Goal: Task Accomplishment & Management: Use online tool/utility

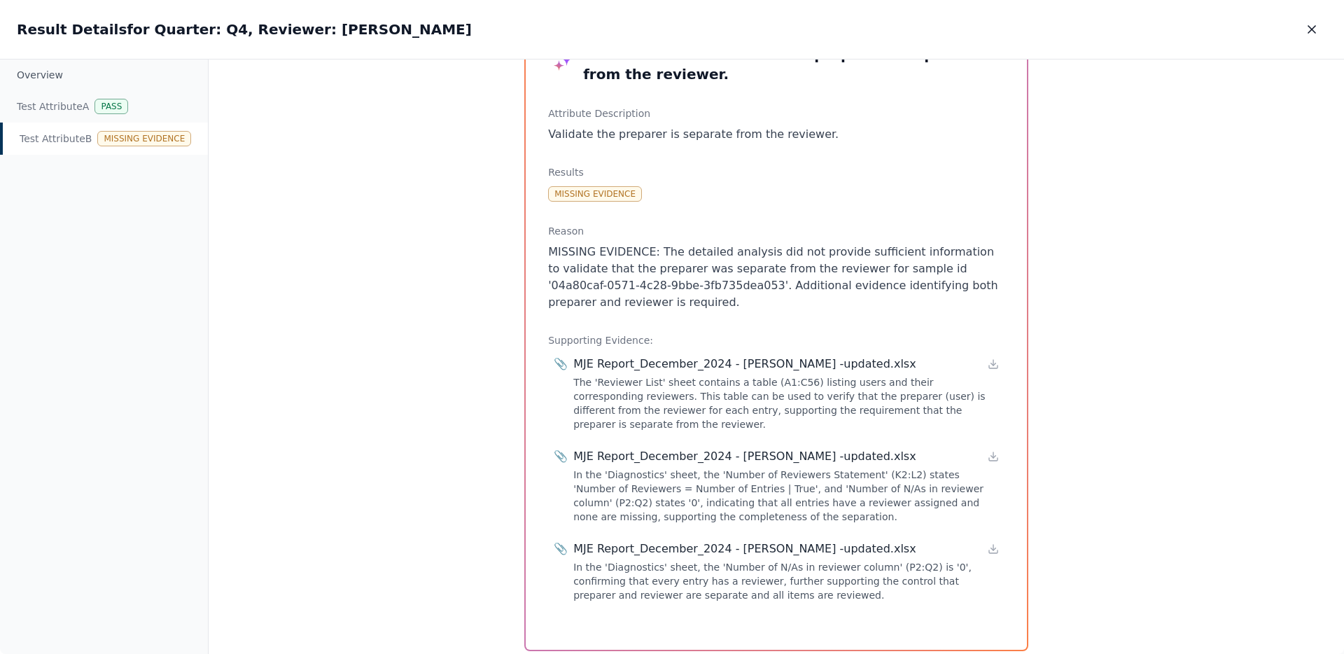
scroll to position [109, 0]
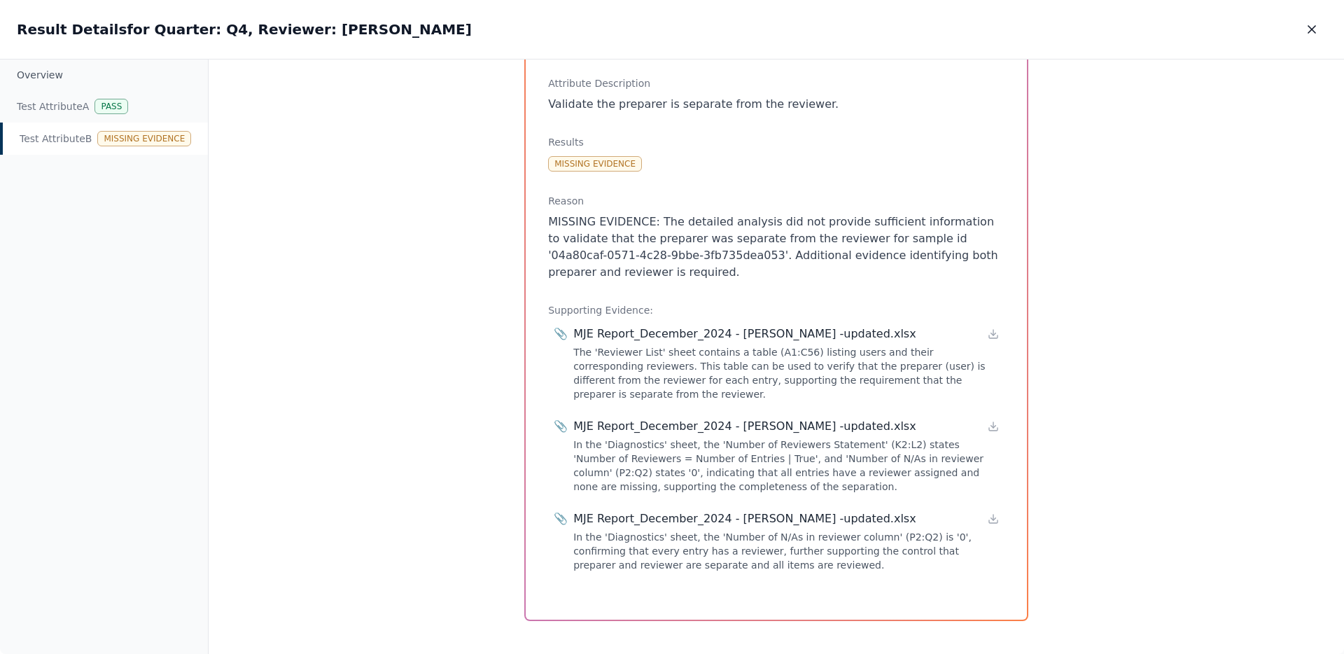
click at [701, 345] on div "The 'Reviewer List' sheet contains a table (A1:C56) listing users and their cor…" at bounding box center [786, 373] width 426 height 56
click at [702, 328] on div "MJE Report_December_2024 - [PERSON_NAME] -updated.xlsx" at bounding box center [744, 334] width 343 height 17
click at [728, 326] on div "MJE Report_December_2024 - [PERSON_NAME] -updated.xlsx" at bounding box center [744, 334] width 343 height 17
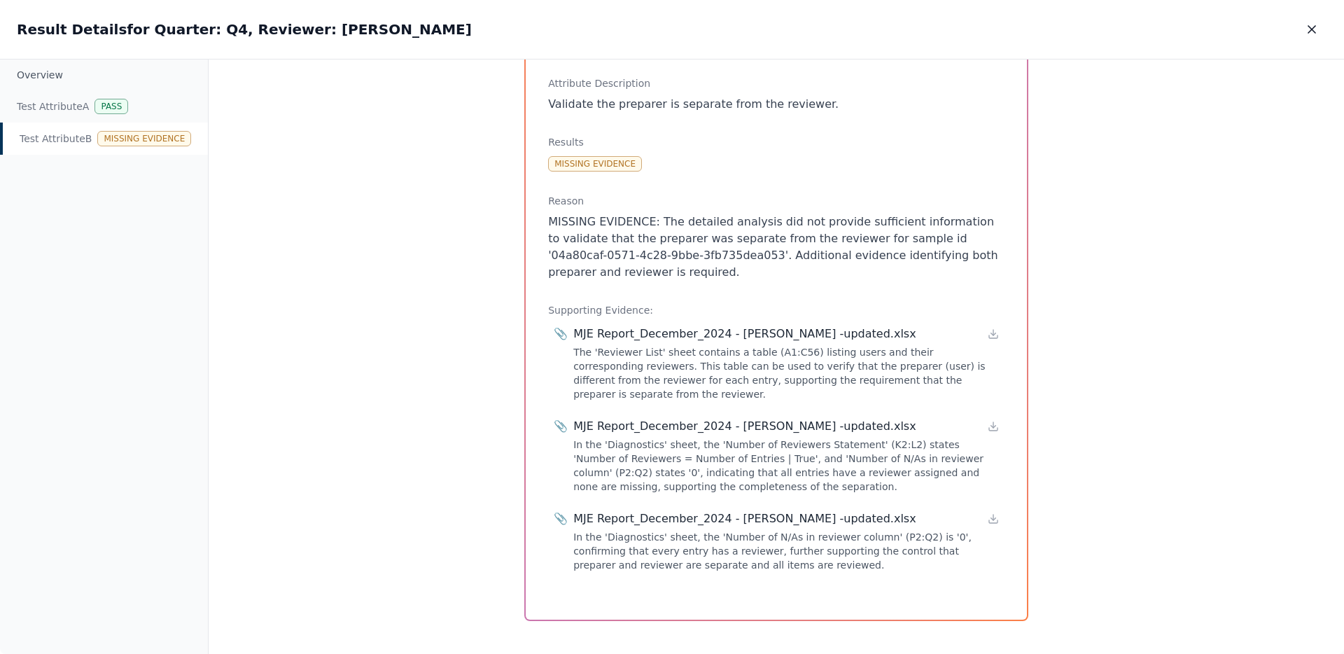
click at [881, 267] on p "MISSING EVIDENCE: The detailed analysis did not provide sufficient information …" at bounding box center [776, 247] width 456 height 67
click at [877, 236] on p "MISSING EVIDENCE: The detailed analysis did not provide sufficient information …" at bounding box center [776, 247] width 456 height 67
click at [860, 249] on p "MISSING EVIDENCE: The detailed analysis did not provide sufficient information …" at bounding box center [776, 247] width 456 height 67
click at [122, 102] on div "Pass" at bounding box center [112, 106] width 34 height 15
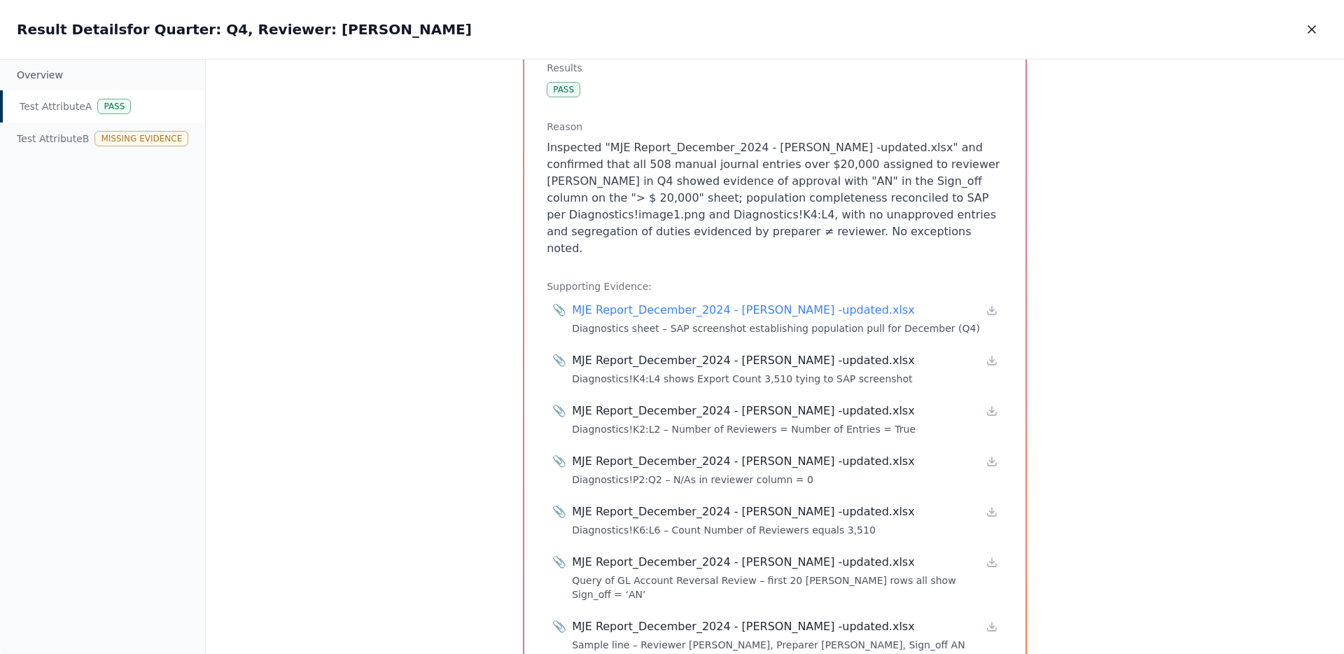
scroll to position [258, 0]
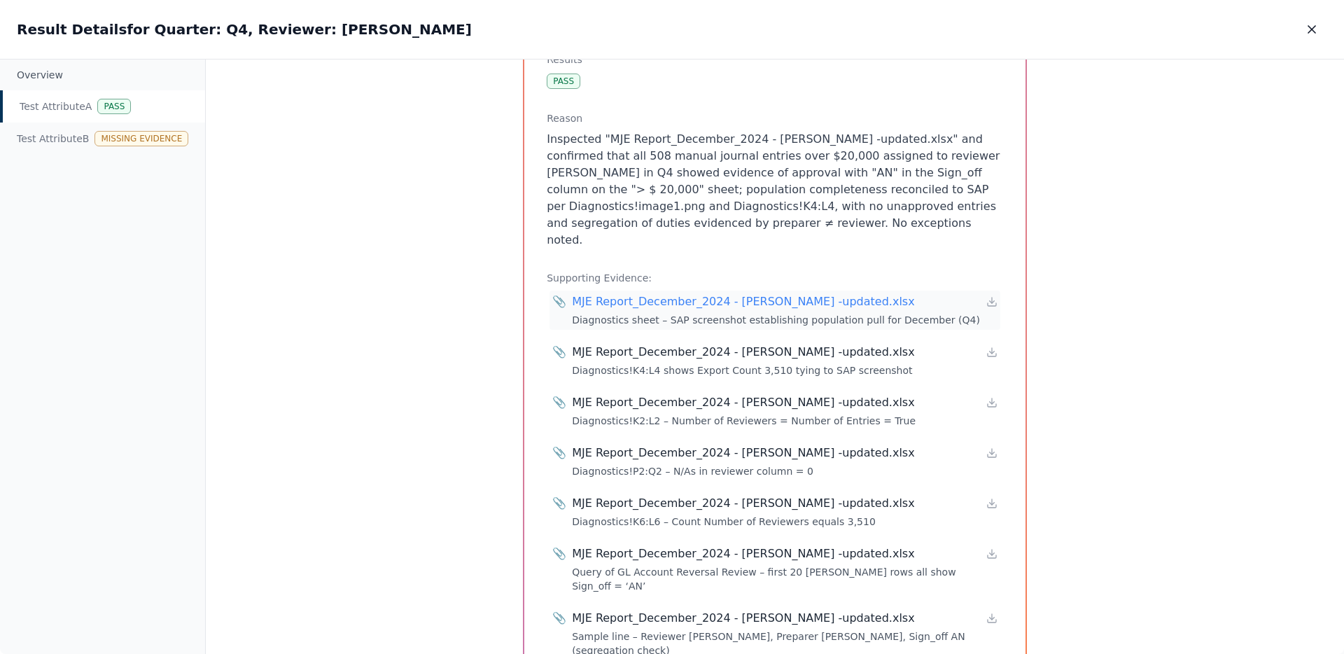
click at [795, 293] on div "MJE Report_December_2024 - Annie Nguyen -updated.xlsx" at bounding box center [743, 301] width 343 height 17
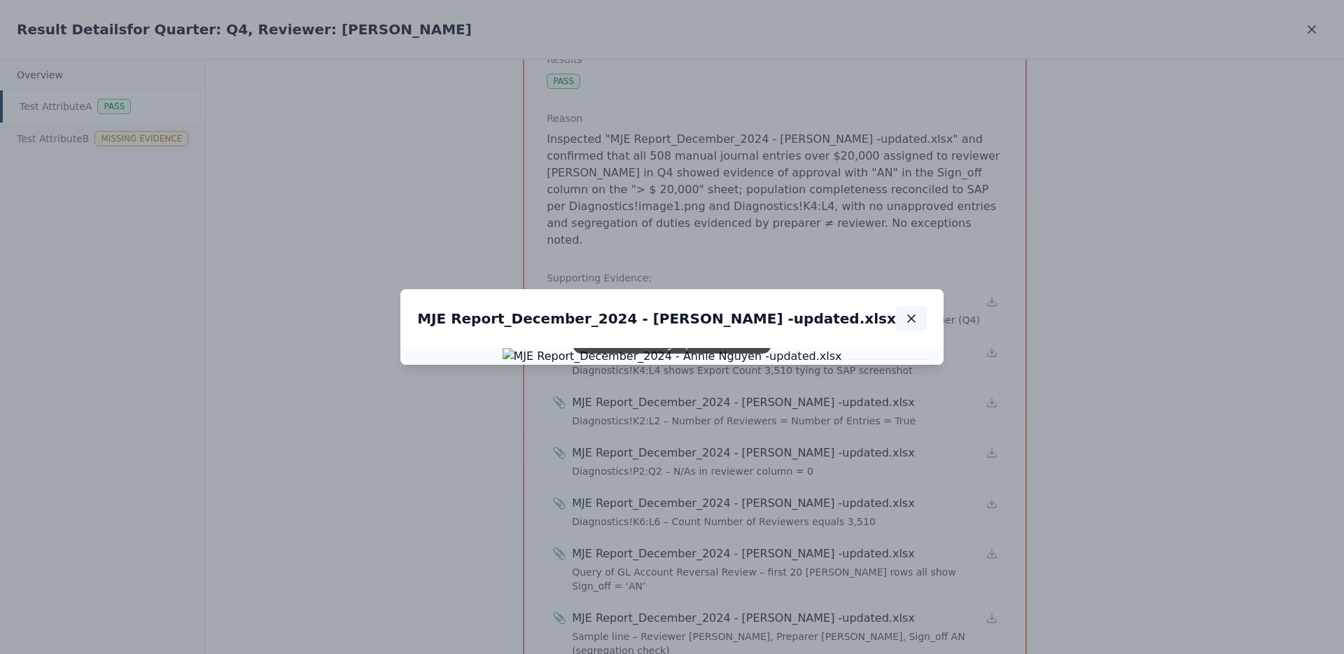
click at [918, 312] on icon "button" at bounding box center [911, 319] width 14 height 14
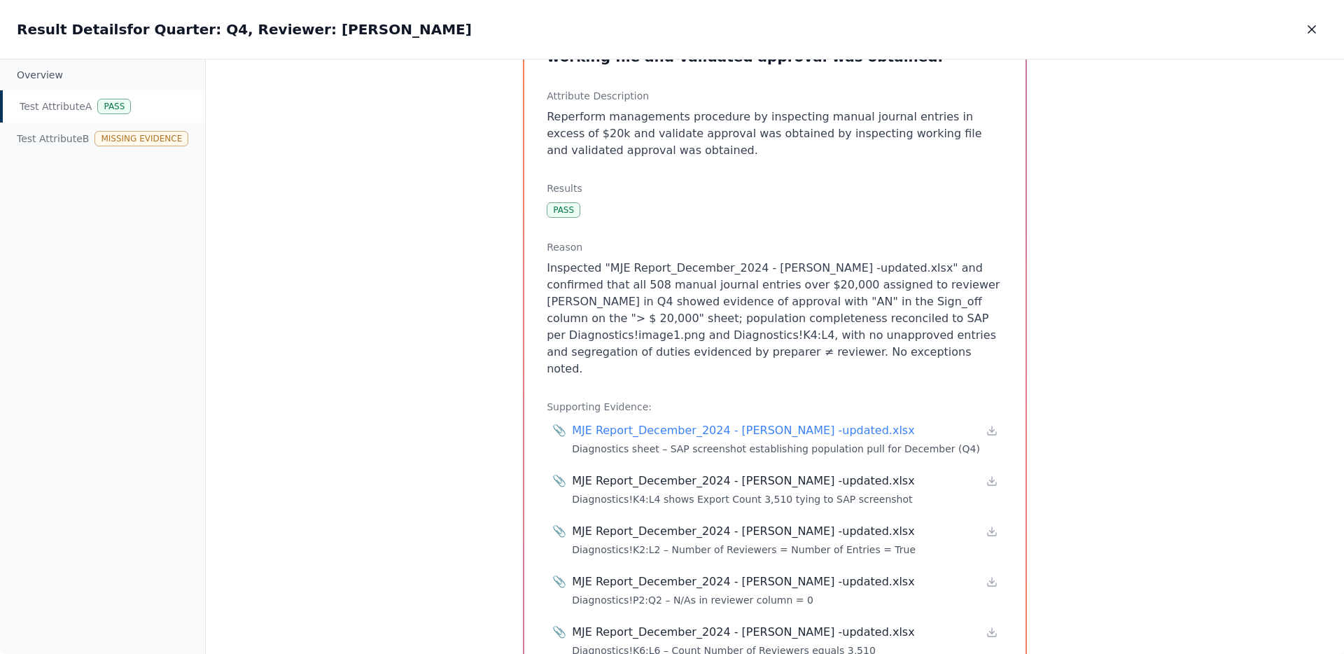
scroll to position [0, 0]
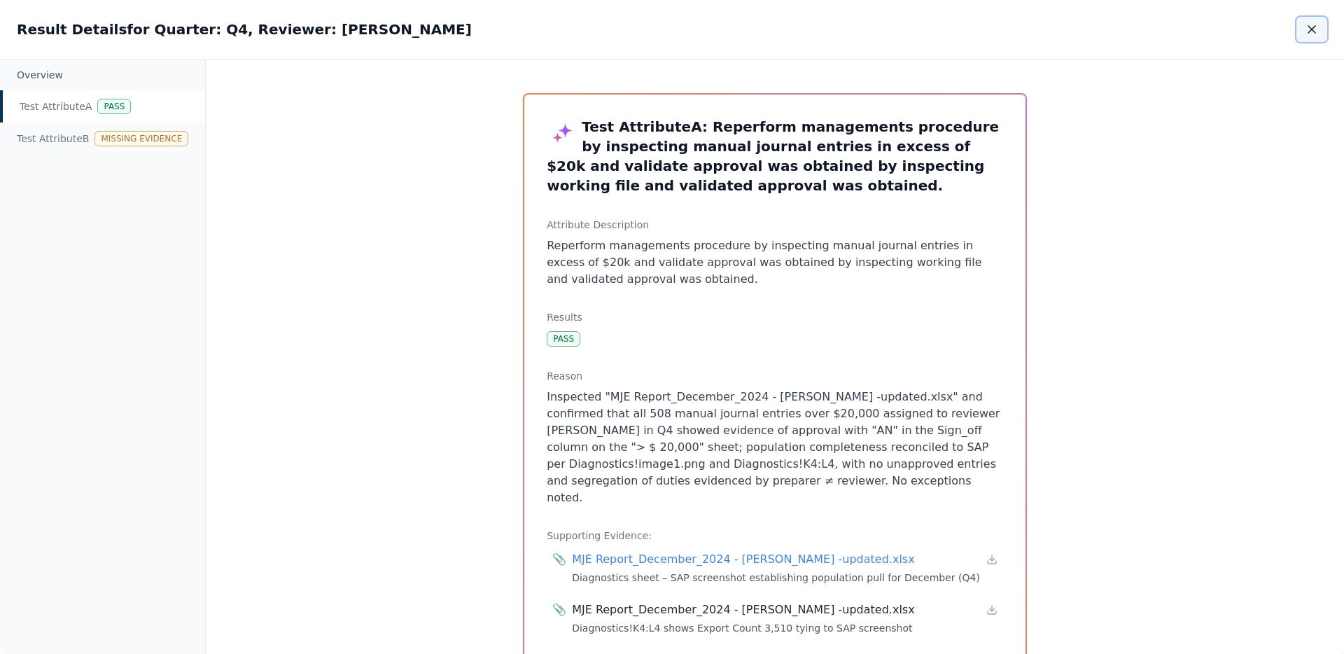
click at [1303, 37] on button "button" at bounding box center [1311, 29] width 31 height 25
click at [1306, 32] on icon "button" at bounding box center [1312, 29] width 14 height 14
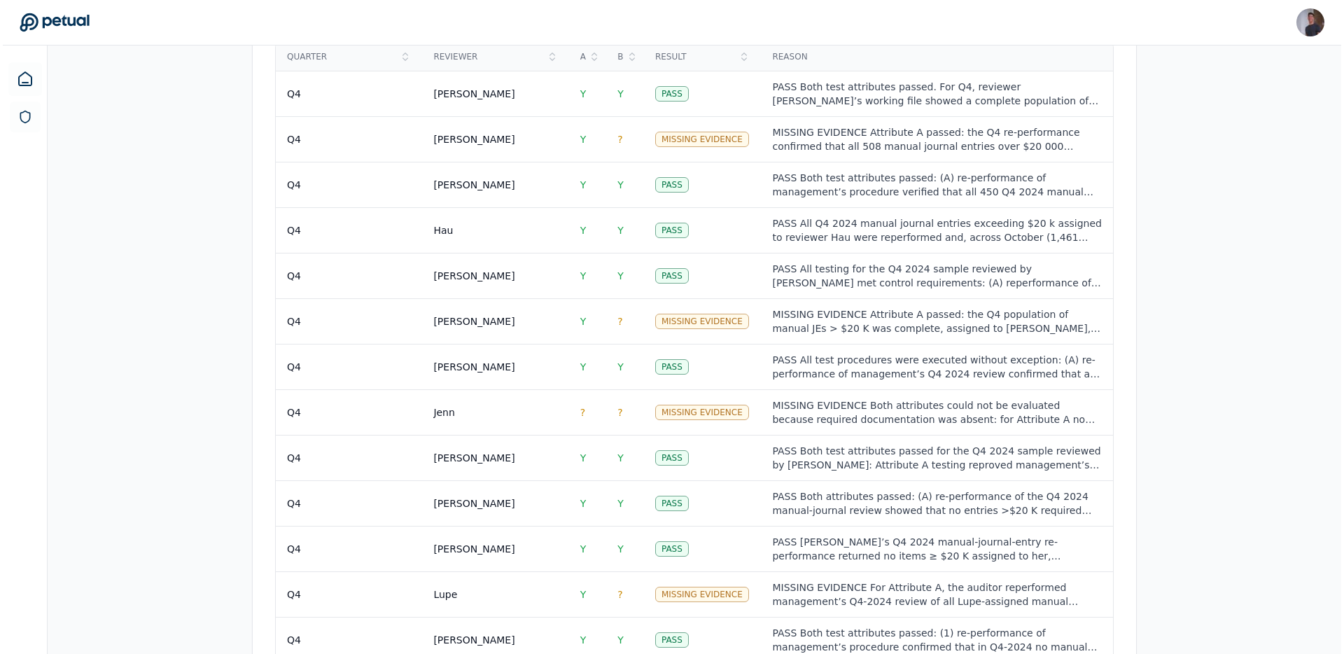
scroll to position [944, 0]
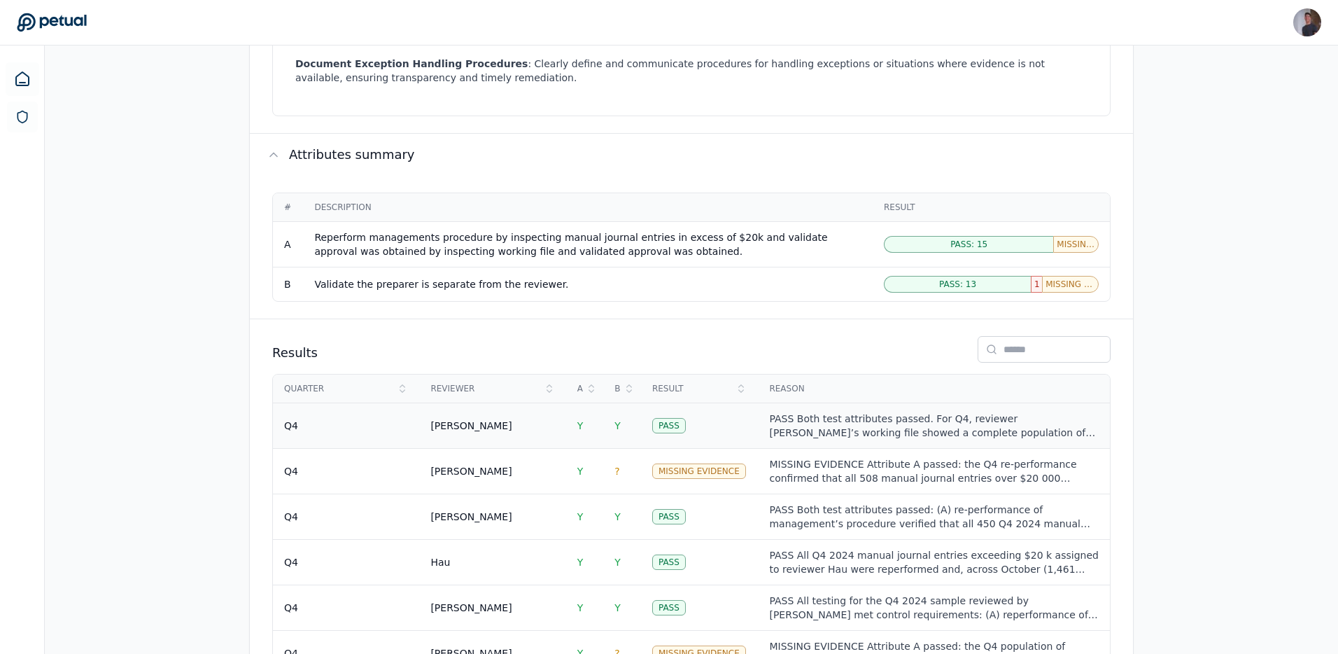
click at [547, 404] on td "[PERSON_NAME]" at bounding box center [492, 426] width 146 height 46
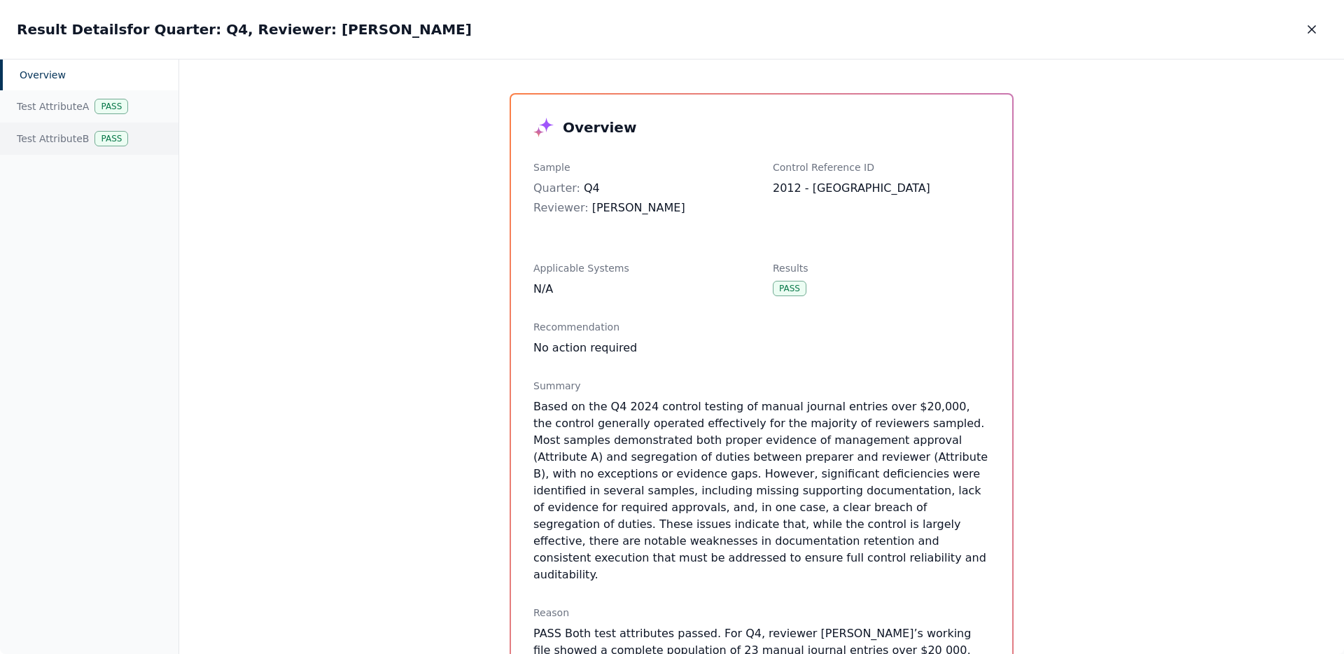
click at [67, 132] on div "Test Attribute B Pass" at bounding box center [89, 139] width 179 height 32
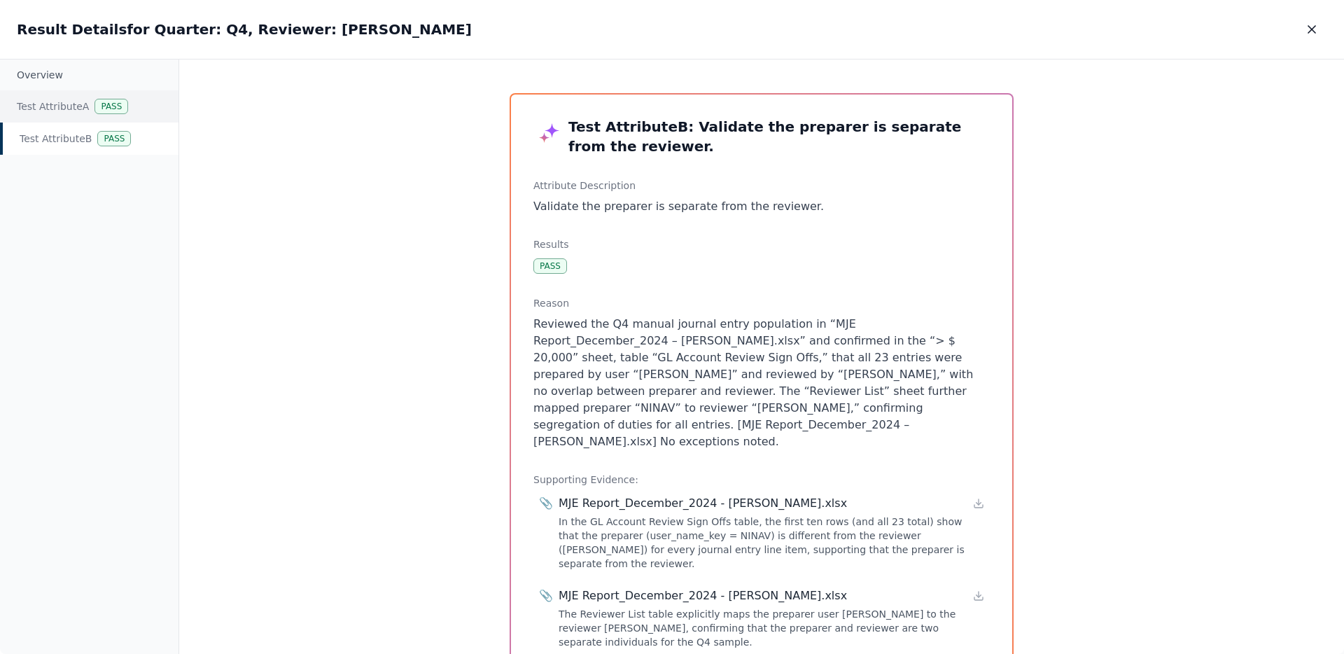
click at [64, 111] on div "Test Attribute A Pass" at bounding box center [89, 106] width 179 height 32
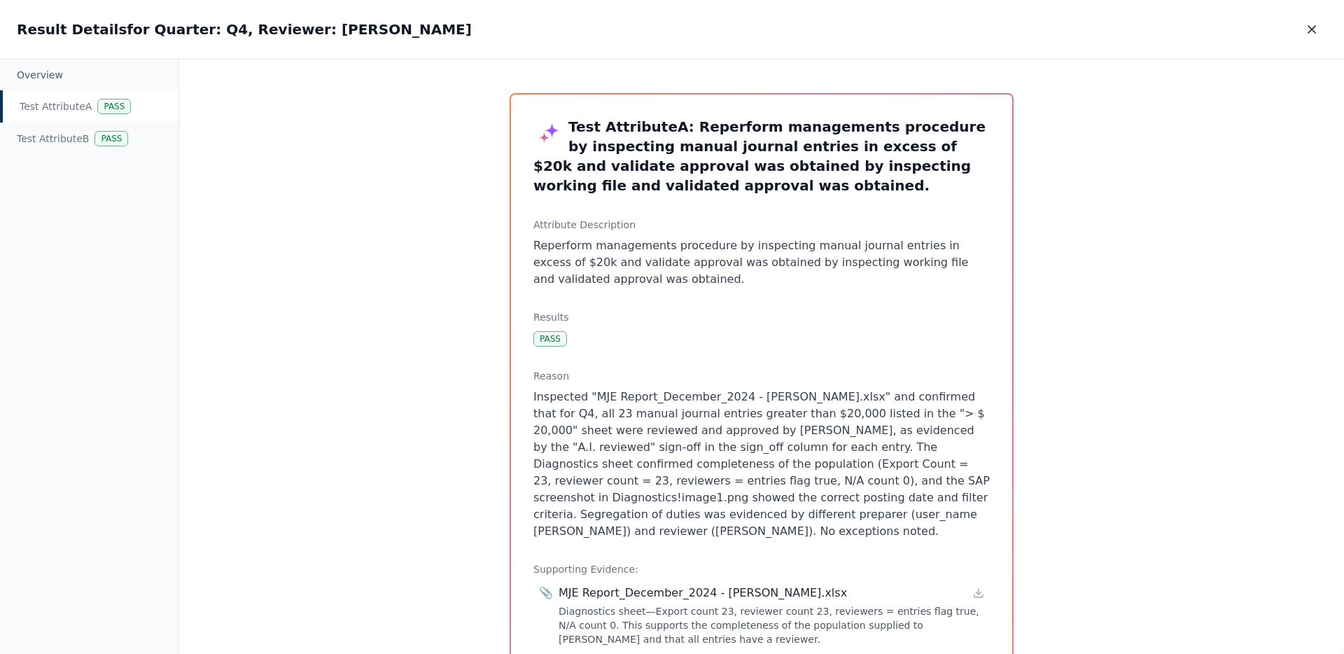
click at [86, 121] on div "Test Attribute A Pass" at bounding box center [89, 106] width 179 height 32
click at [87, 125] on div "Test Attribute B Pass" at bounding box center [89, 139] width 179 height 32
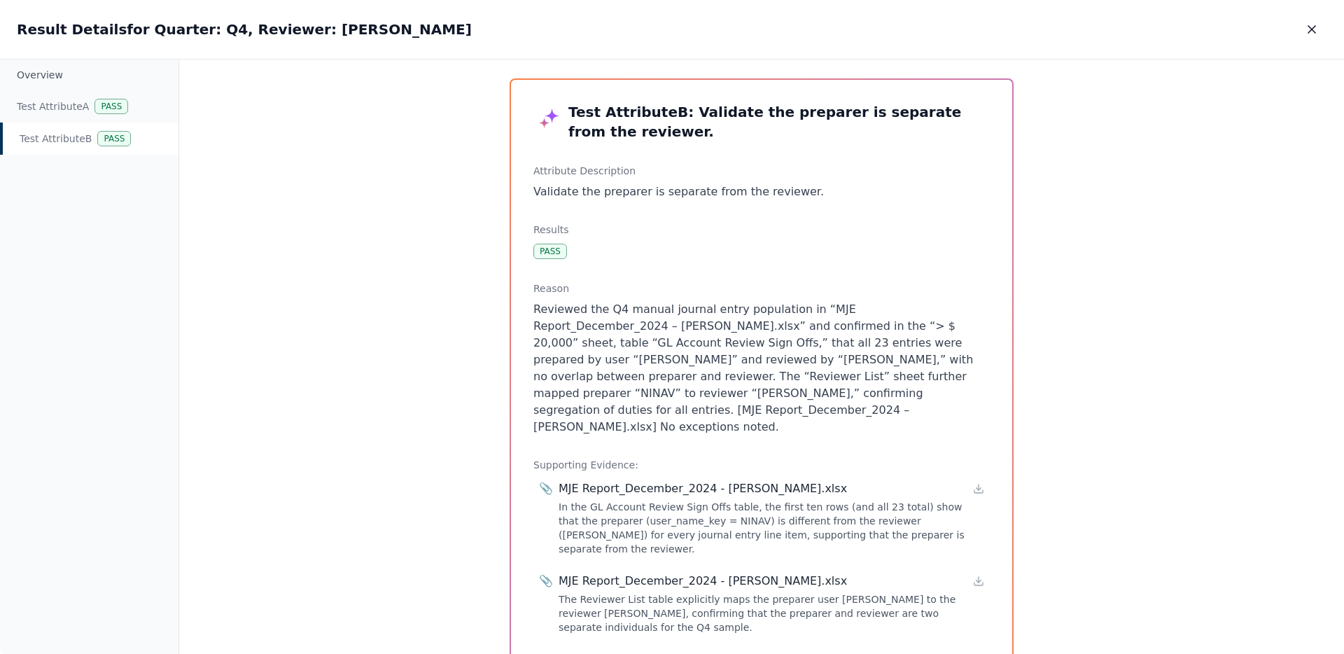
scroll to position [22, 0]
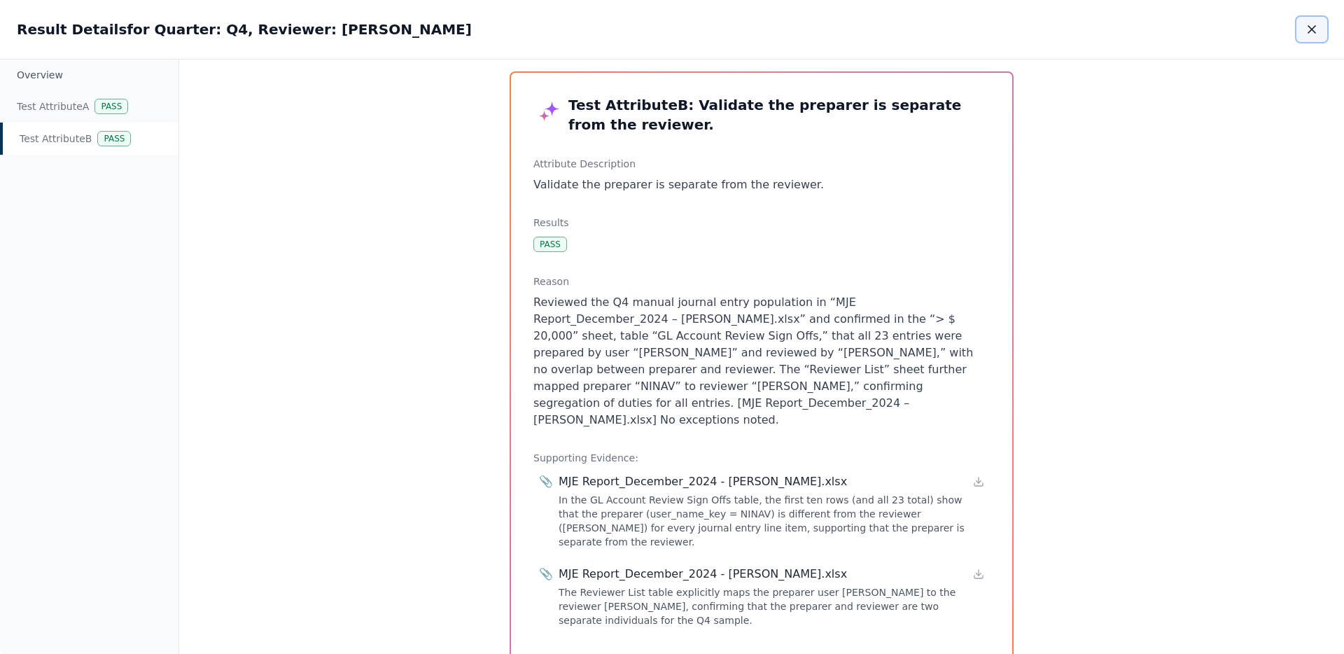
click at [1305, 26] on icon "button" at bounding box center [1312, 29] width 14 height 14
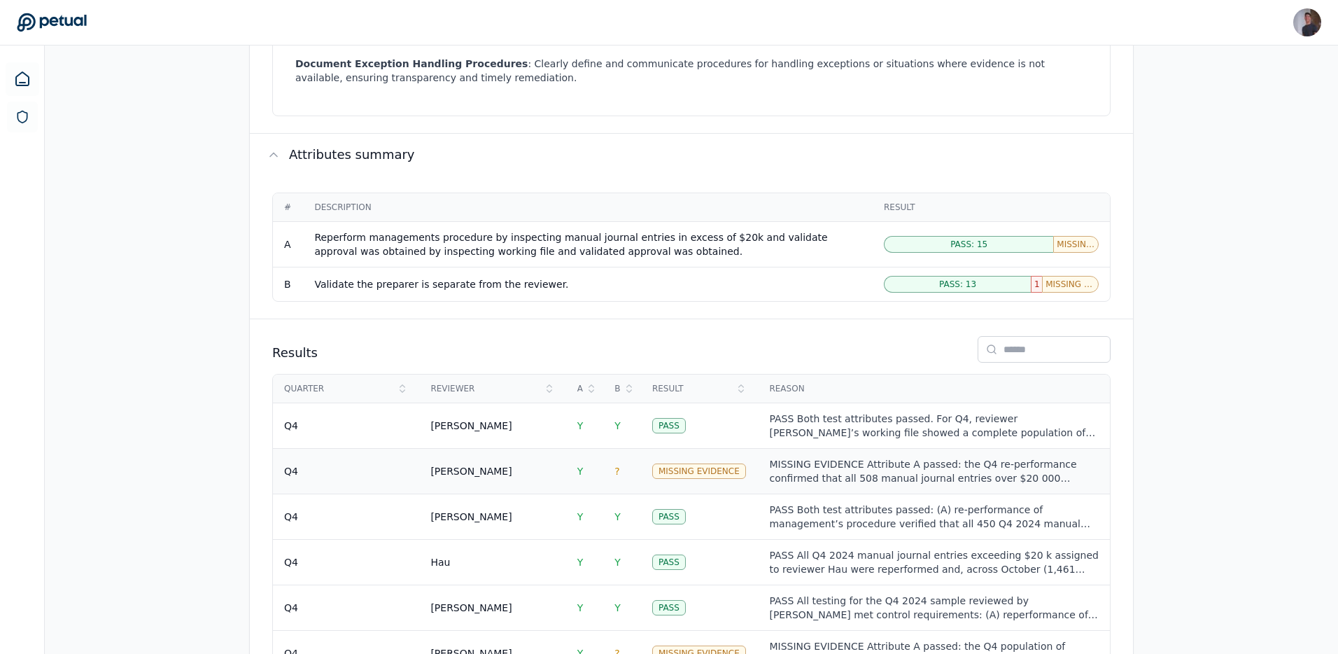
click at [746, 448] on td "Missing Evidence" at bounding box center [700, 471] width 118 height 46
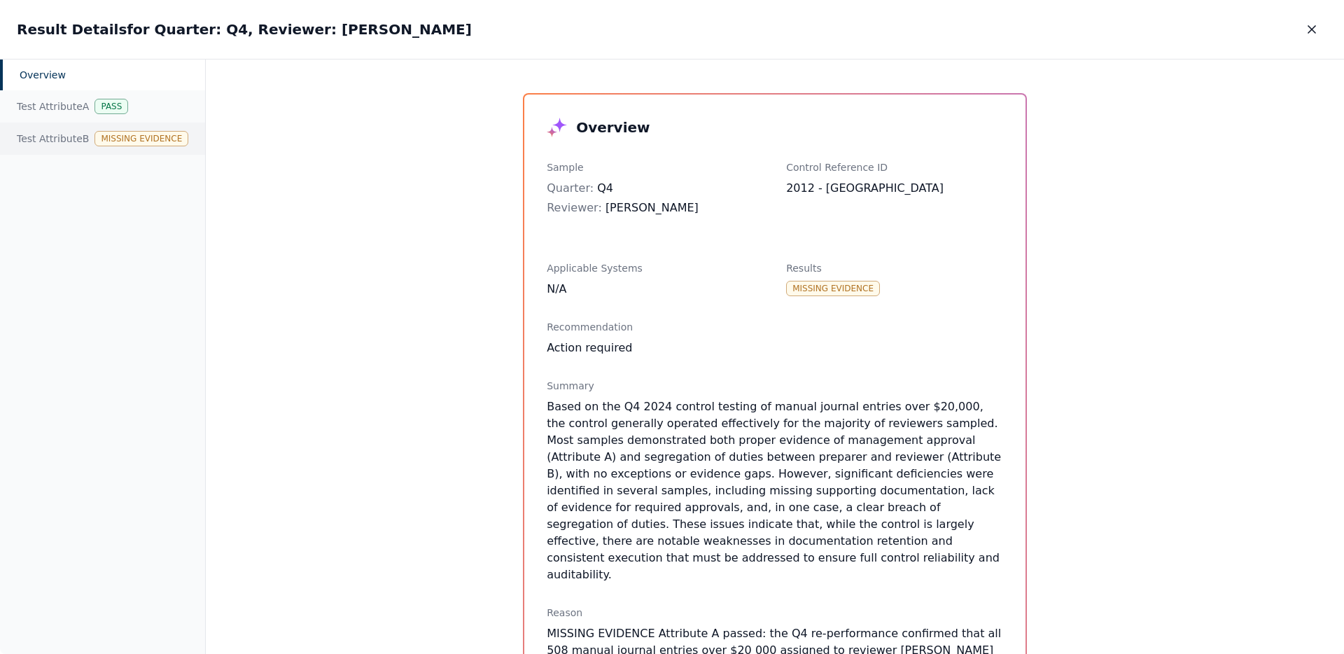
click at [27, 131] on div "Test Attribute B Missing Evidence" at bounding box center [102, 139] width 205 height 32
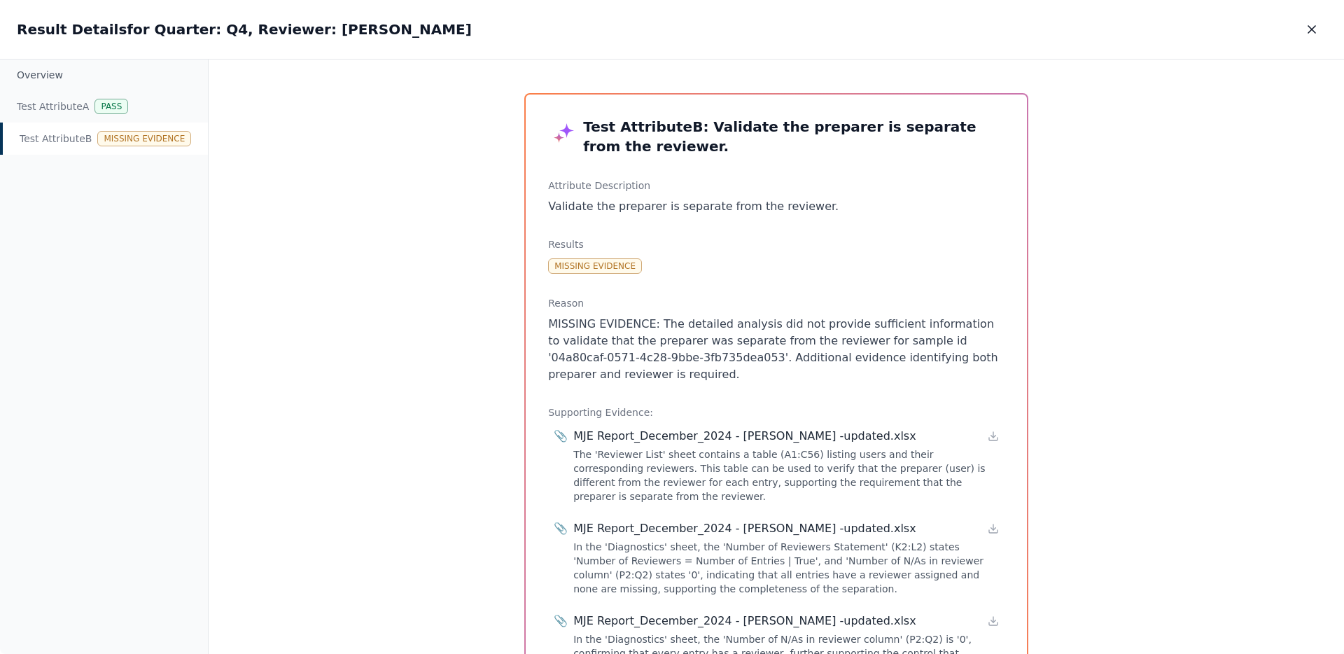
click at [750, 361] on p "MISSING EVIDENCE: The detailed analysis did not provide sufficient information …" at bounding box center [776, 349] width 456 height 67
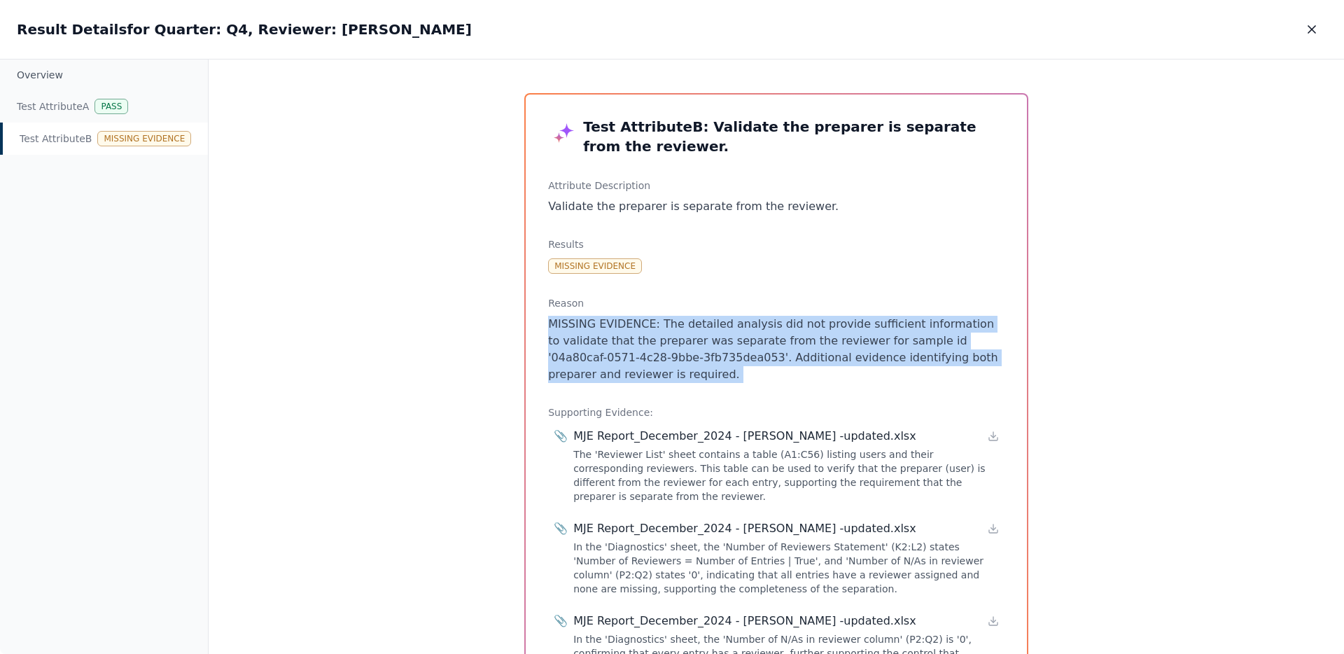
click at [750, 361] on p "MISSING EVIDENCE: The detailed analysis did not provide sufficient information …" at bounding box center [776, 349] width 456 height 67
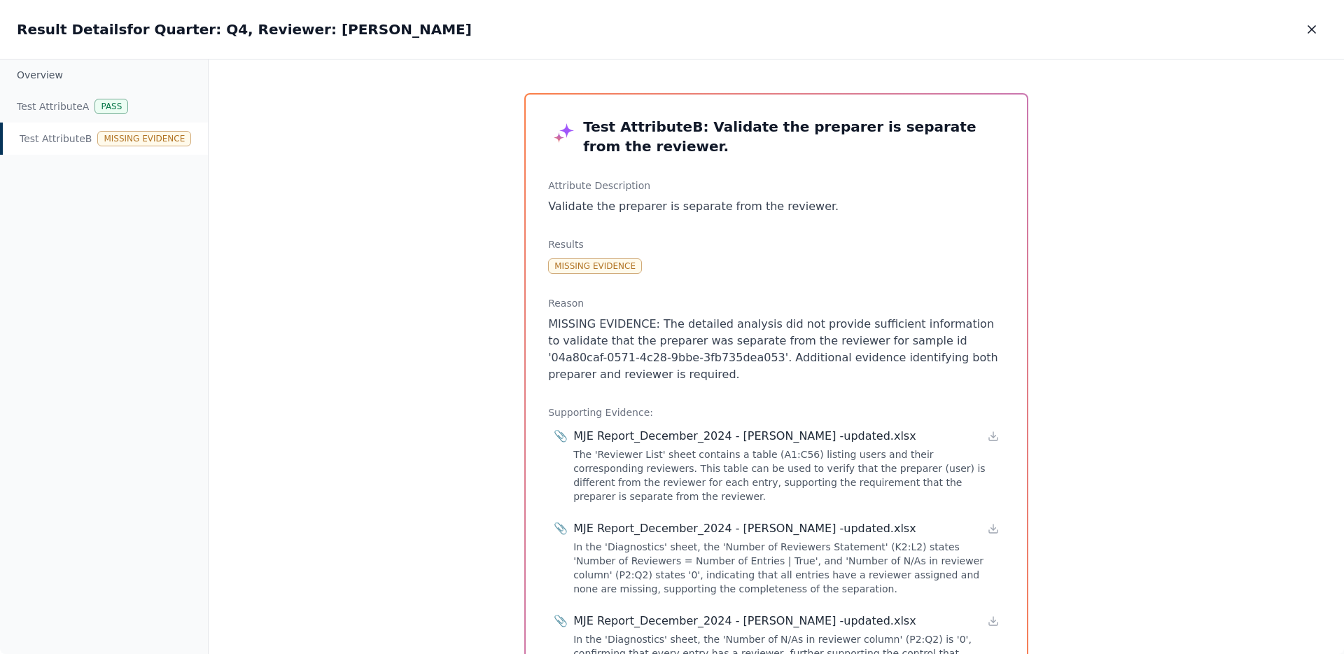
drag, startPoint x: 431, startPoint y: 242, endPoint x: 734, endPoint y: 174, distance: 309.9
click at [431, 242] on div "Test Attribute B : Validate the preparer is separate from the reviewer. Attribu…" at bounding box center [776, 357] width 1135 height 595
click at [1308, 34] on icon "button" at bounding box center [1312, 29] width 14 height 14
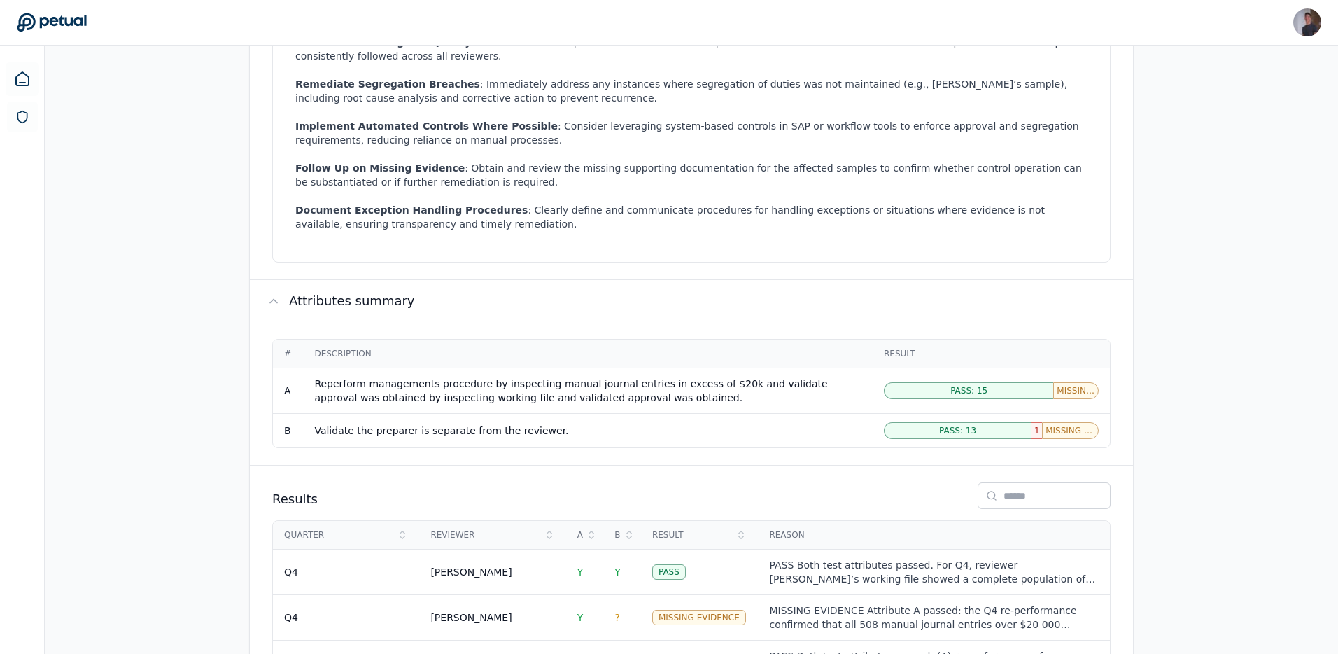
scroll to position [577, 0]
